Goal: Navigation & Orientation: Find specific page/section

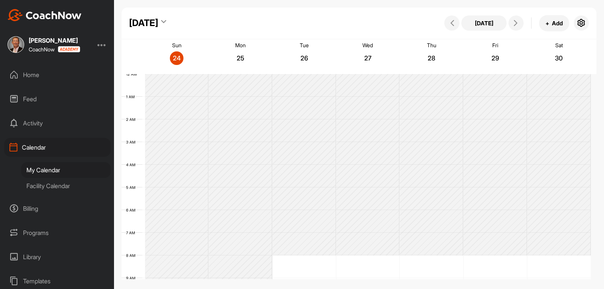
scroll to position [131, 0]
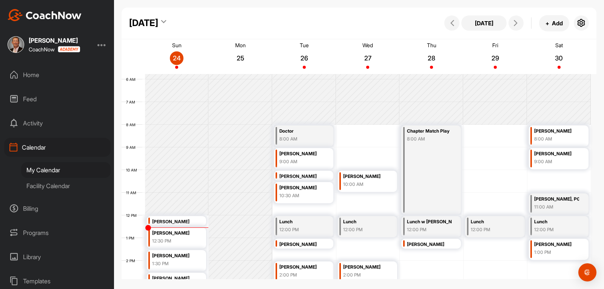
click at [33, 73] on div "Home" at bounding box center [57, 74] width 106 height 19
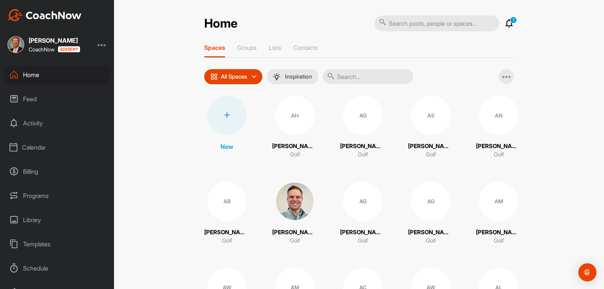
click at [348, 81] on input "text" at bounding box center [368, 76] width 91 height 15
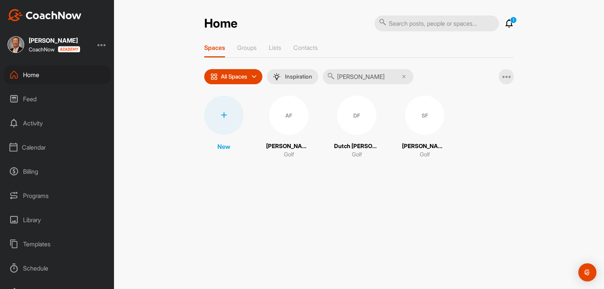
type input "[PERSON_NAME]"
click at [410, 131] on div "SF" at bounding box center [424, 114] width 39 height 39
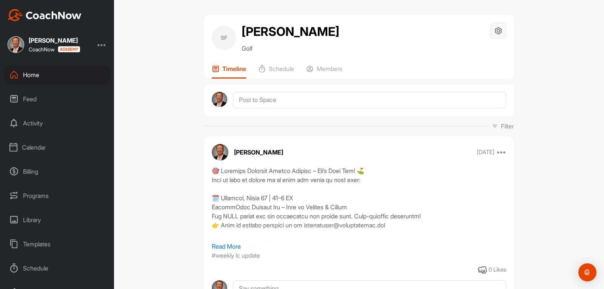
click at [497, 33] on icon at bounding box center [498, 30] width 9 height 9
click at [464, 53] on li "Space Settings" at bounding box center [476, 52] width 62 height 24
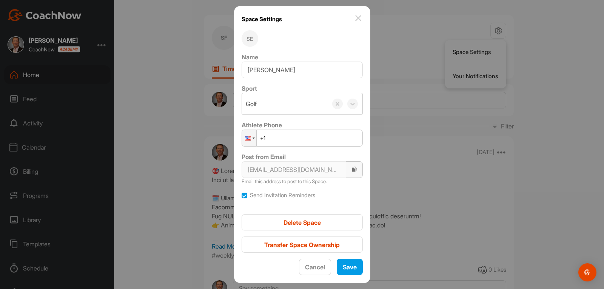
click at [351, 169] on icon "button" at bounding box center [354, 169] width 6 height 6
